Goal: Communication & Community: Answer question/provide support

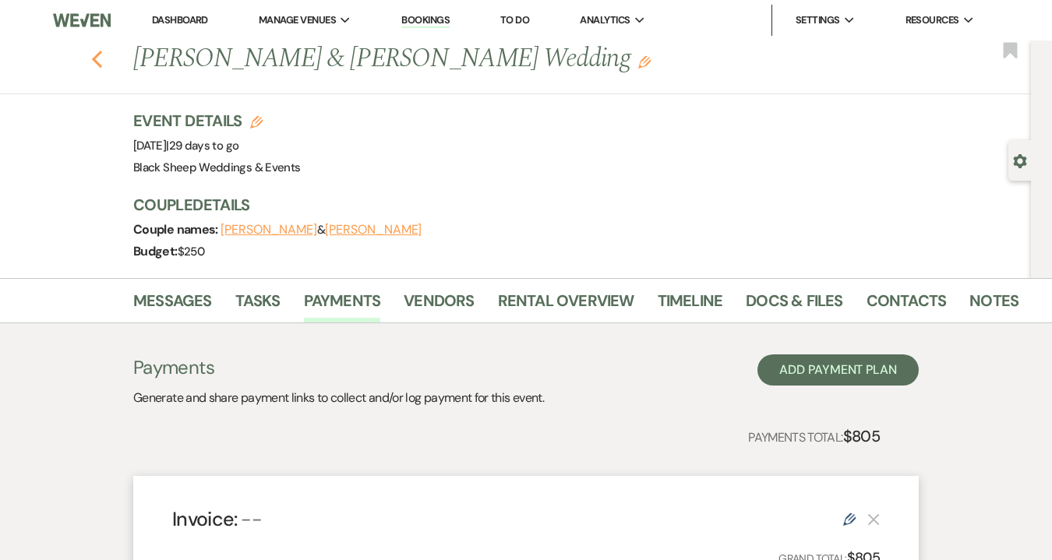
click at [95, 57] on use "button" at bounding box center [97, 59] width 10 height 17
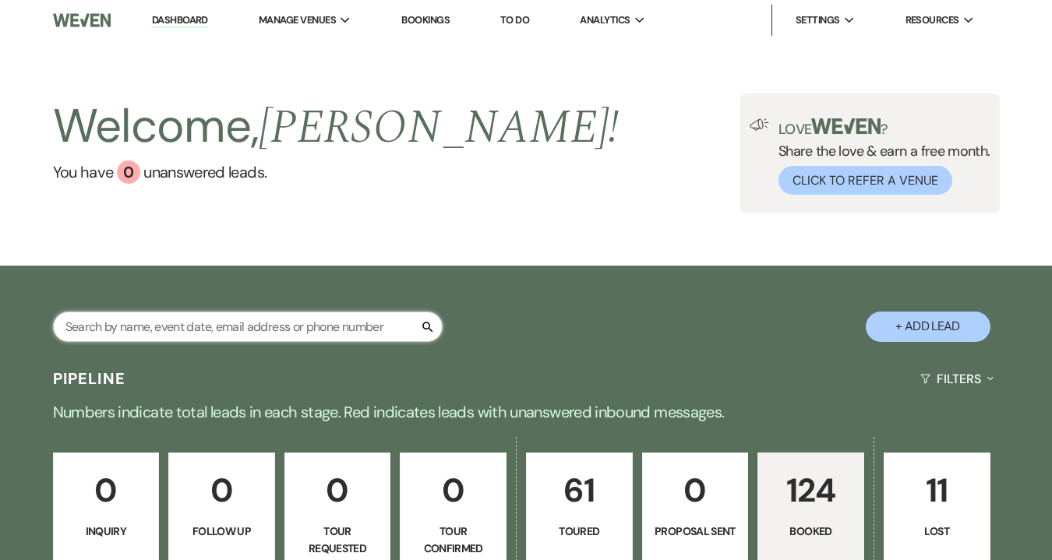
click at [130, 326] on input "text" at bounding box center [248, 327] width 390 height 30
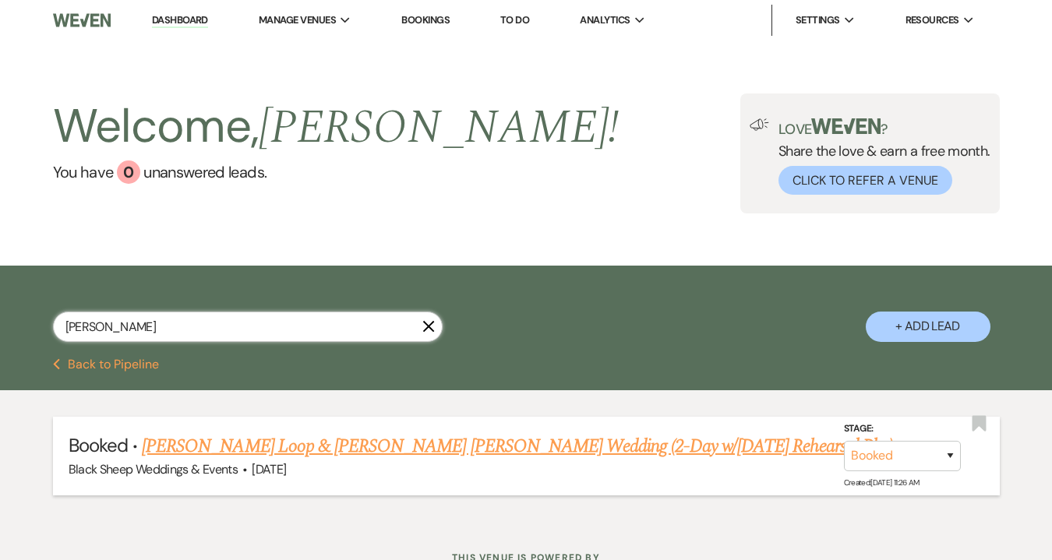
type input "[PERSON_NAME]"
click at [219, 448] on link "[PERSON_NAME] Loop & [PERSON_NAME] [PERSON_NAME] Wedding (2-Day w/[DATE] Rehear…" at bounding box center [517, 446] width 750 height 28
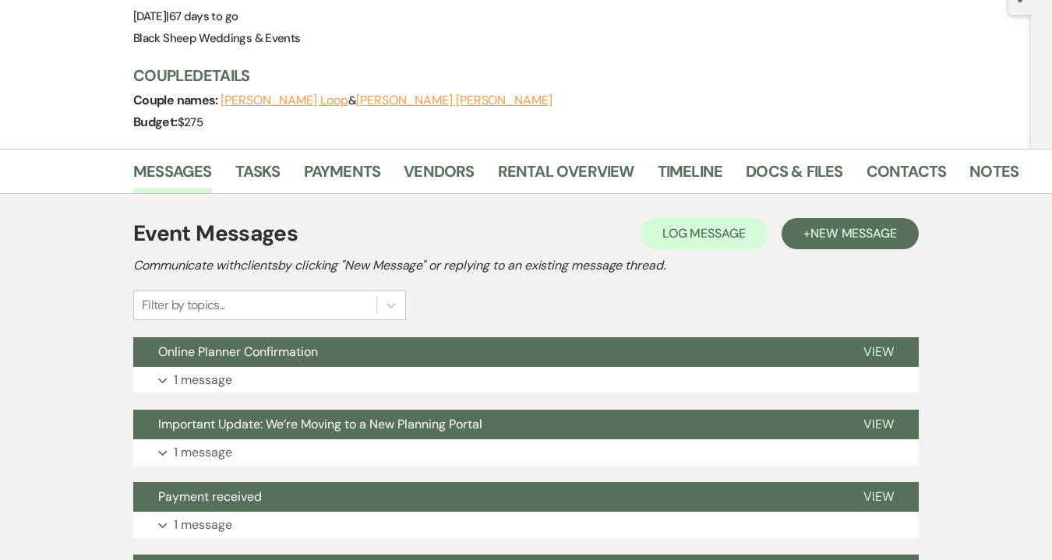
scroll to position [172, 0]
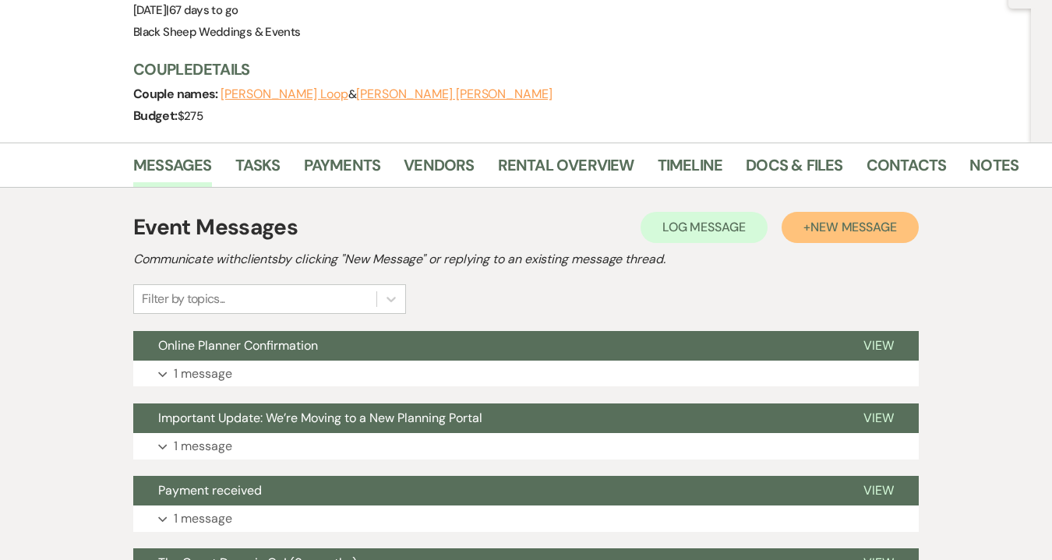
click at [845, 223] on span "New Message" at bounding box center [853, 227] width 86 height 16
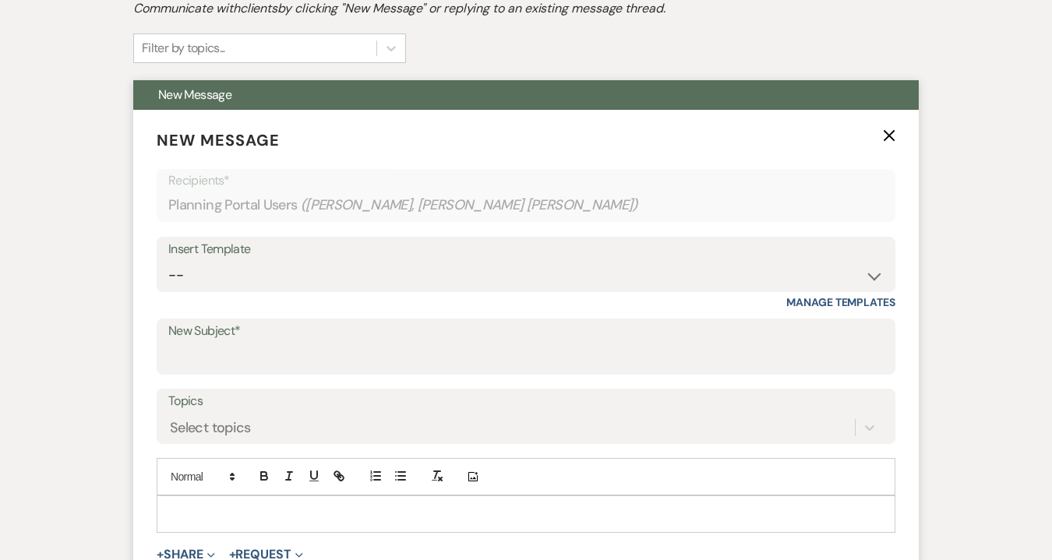
scroll to position [429, 0]
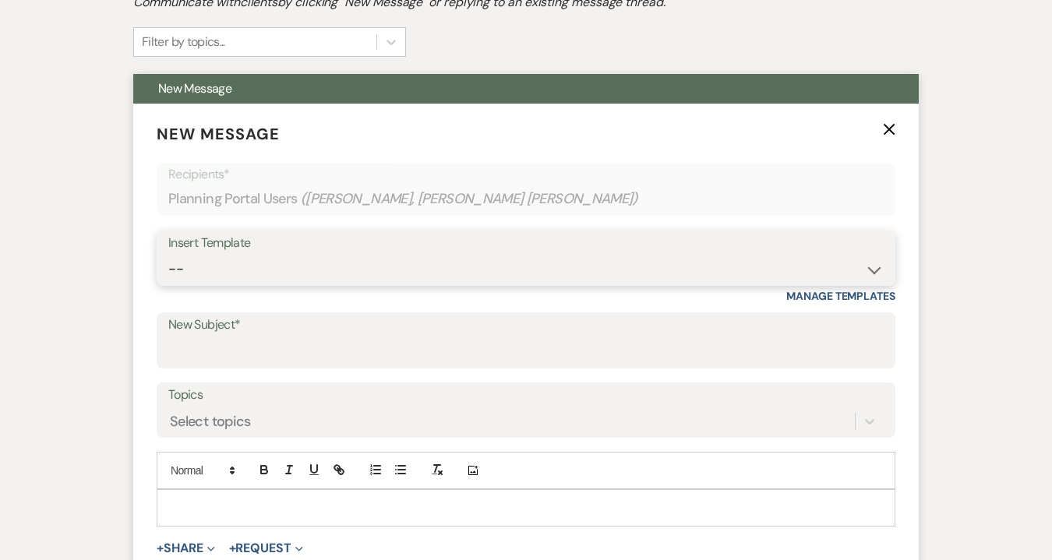
click at [870, 263] on select "-- Weven Planning Portal Introduction (Booked Events) Copy of Contract Attached…" at bounding box center [525, 269] width 715 height 30
select select "5131"
click at [168, 254] on select "-- Weven Planning Portal Introduction (Booked Events) Copy of Contract Attached…" at bounding box center [525, 269] width 715 height 30
type input "Request to Book Our Limo Bus"
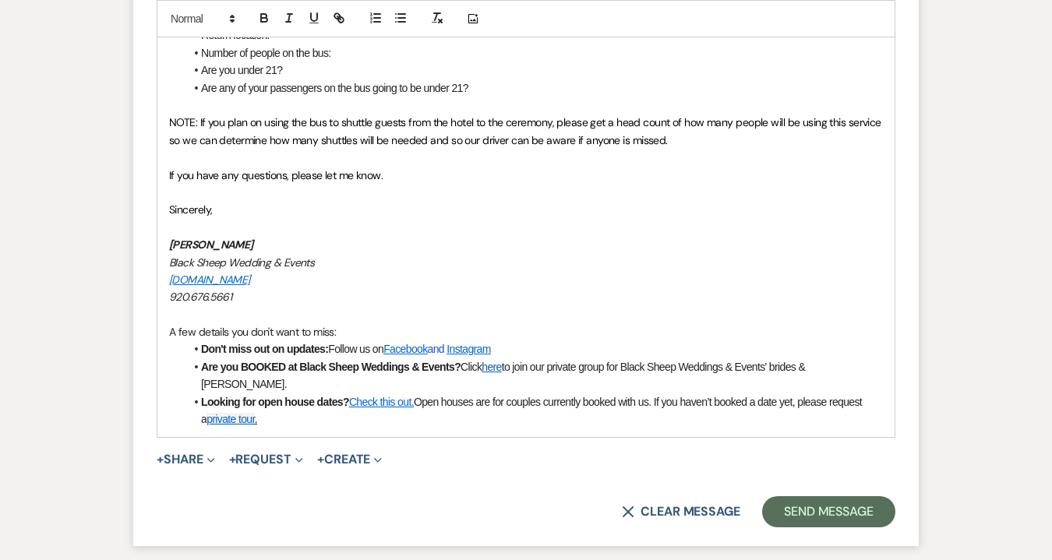
scroll to position [1324, 0]
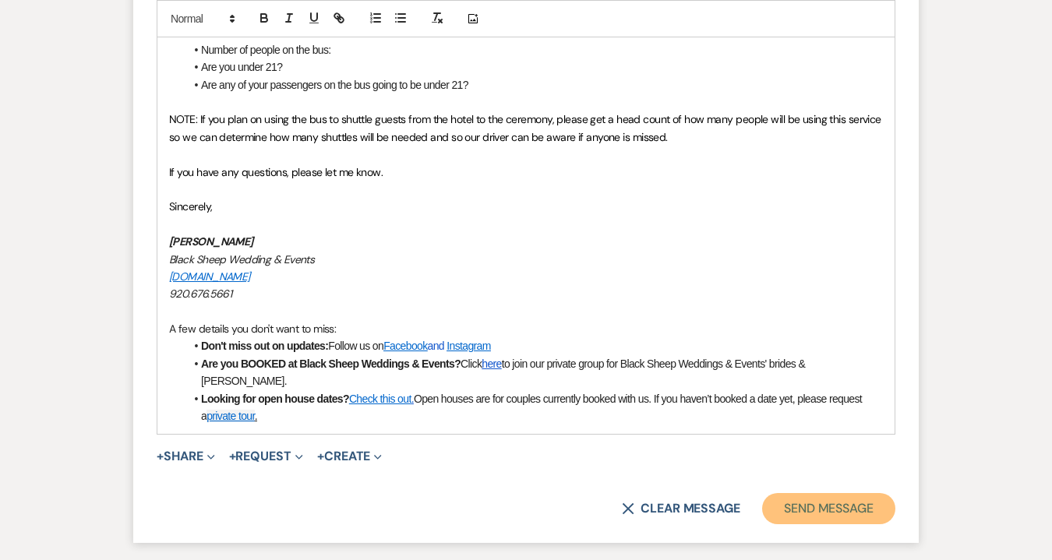
click at [830, 495] on button "Send Message" at bounding box center [828, 508] width 133 height 31
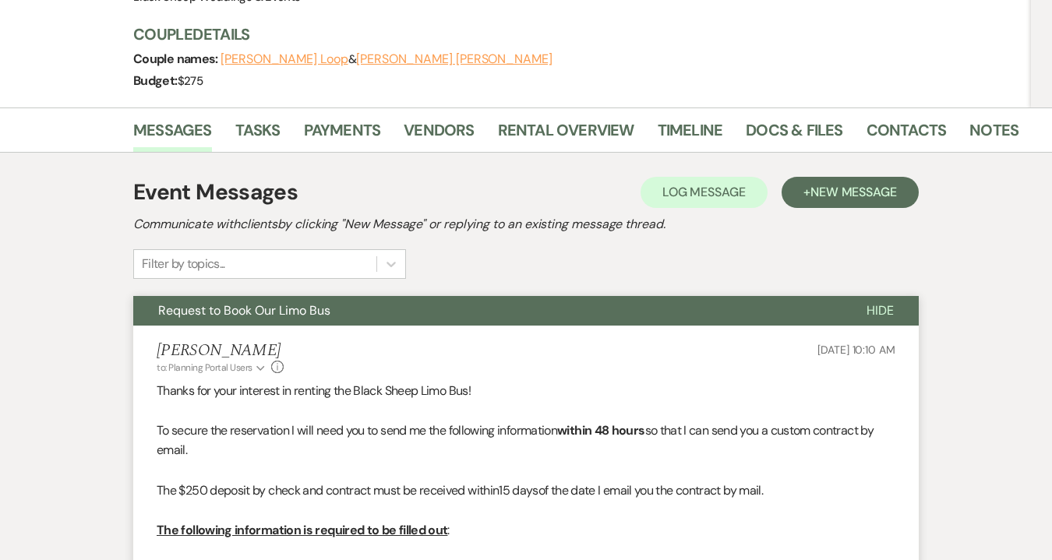
scroll to position [0, 0]
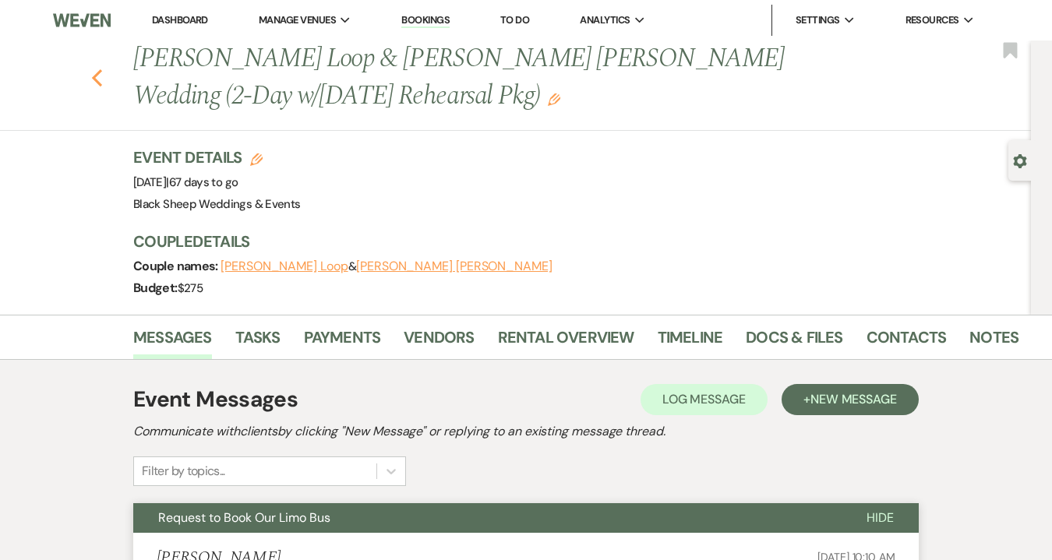
click at [97, 70] on icon "Previous" at bounding box center [97, 78] width 12 height 19
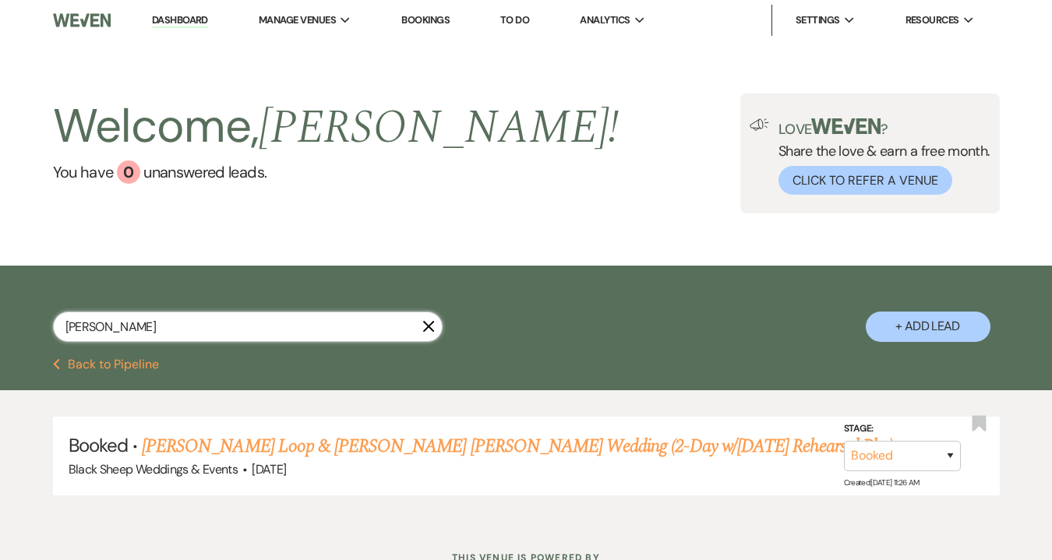
click at [130, 329] on input "[PERSON_NAME]" at bounding box center [248, 327] width 390 height 30
click at [428, 331] on icon "X" at bounding box center [428, 326] width 12 height 12
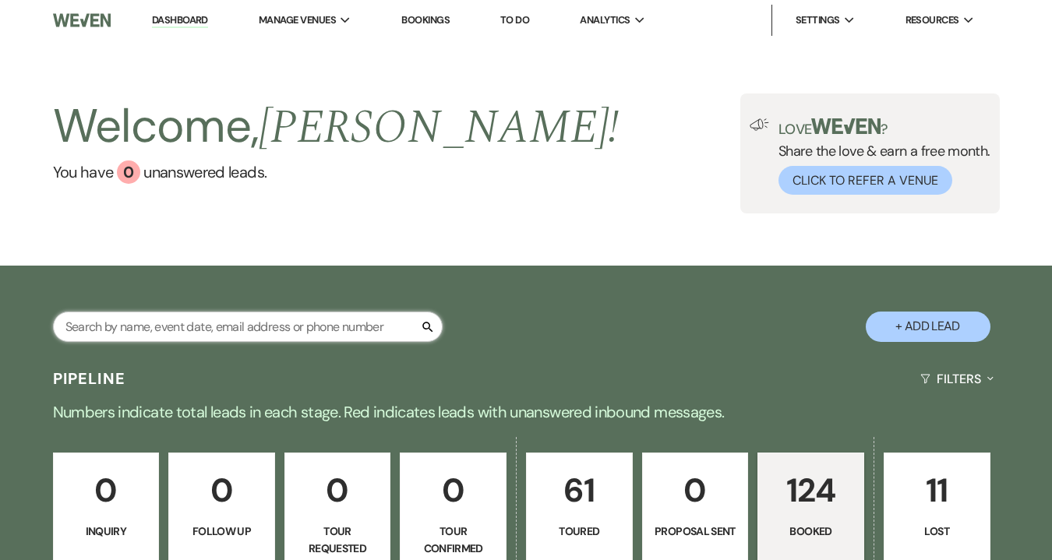
click at [336, 326] on input "text" at bounding box center [248, 327] width 390 height 30
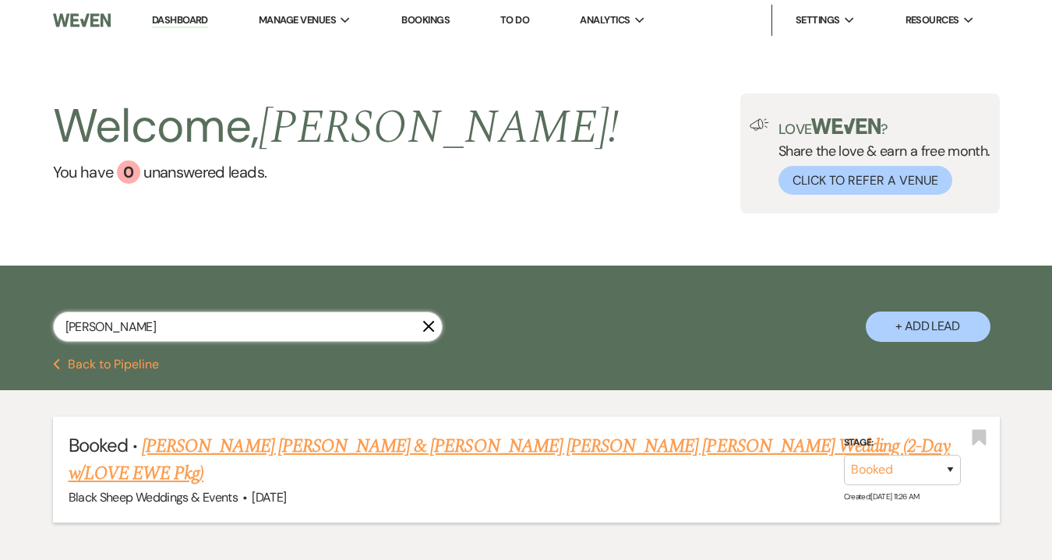
type input "[PERSON_NAME]"
click at [400, 450] on link "[PERSON_NAME] [PERSON_NAME] & [PERSON_NAME] [PERSON_NAME] [PERSON_NAME] Wedding…" at bounding box center [509, 460] width 881 height 56
